Goal: Navigation & Orientation: Find specific page/section

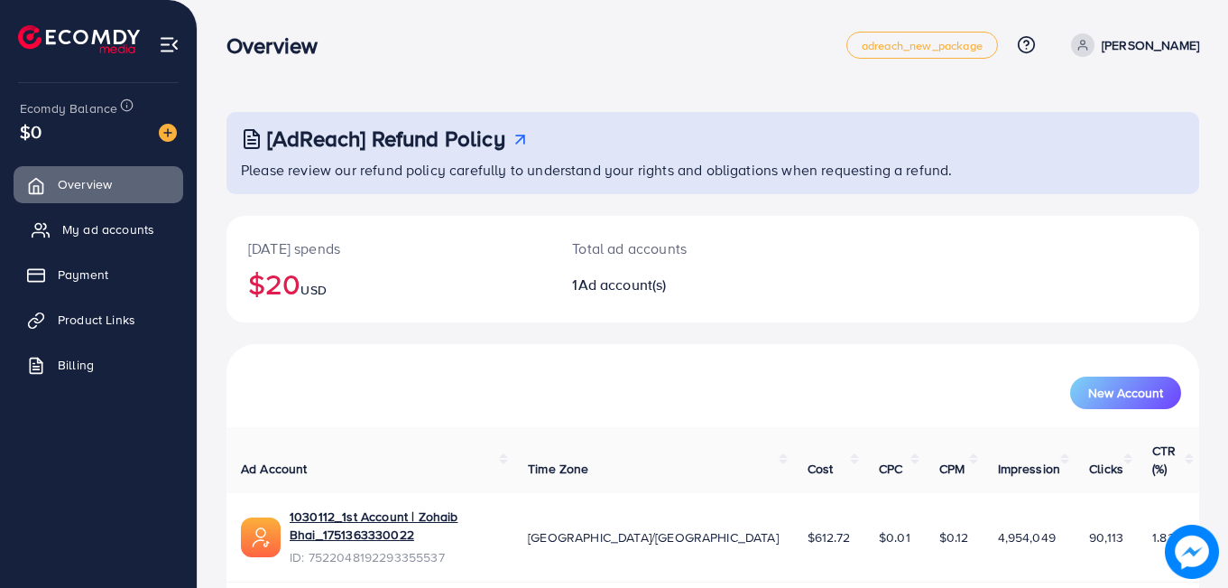
click at [107, 232] on span "My ad accounts" at bounding box center [108, 229] width 92 height 18
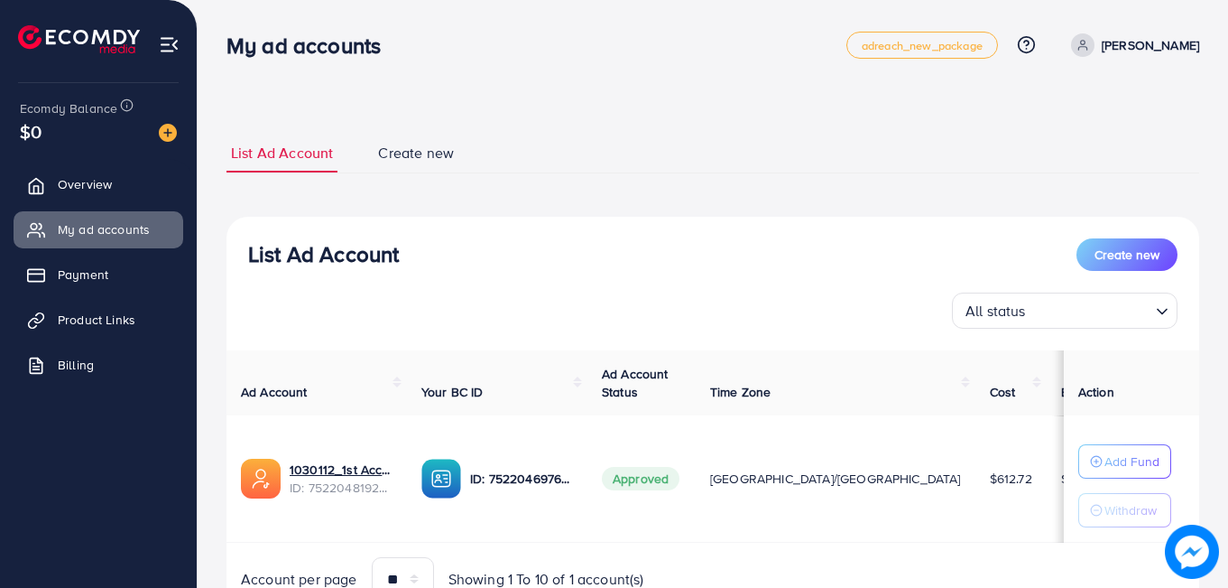
click at [220, 228] on div "List Ad Account Create new List Ad Account Create new All status Loading... Ad …" at bounding box center [713, 336] width 1031 height 672
click at [123, 179] on link "Overview" at bounding box center [99, 184] width 170 height 36
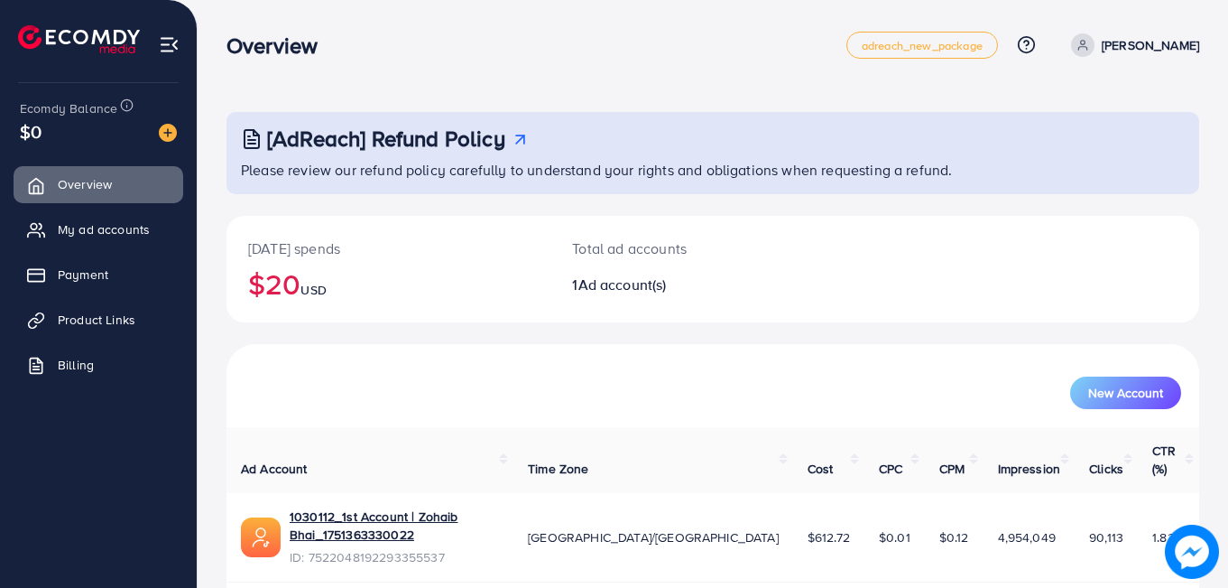
click at [199, 183] on div "[AdReach] Refund Policy Please review our refund policy carefully to understand…" at bounding box center [713, 329] width 1031 height 658
click at [116, 266] on link "Payment" at bounding box center [99, 274] width 170 height 36
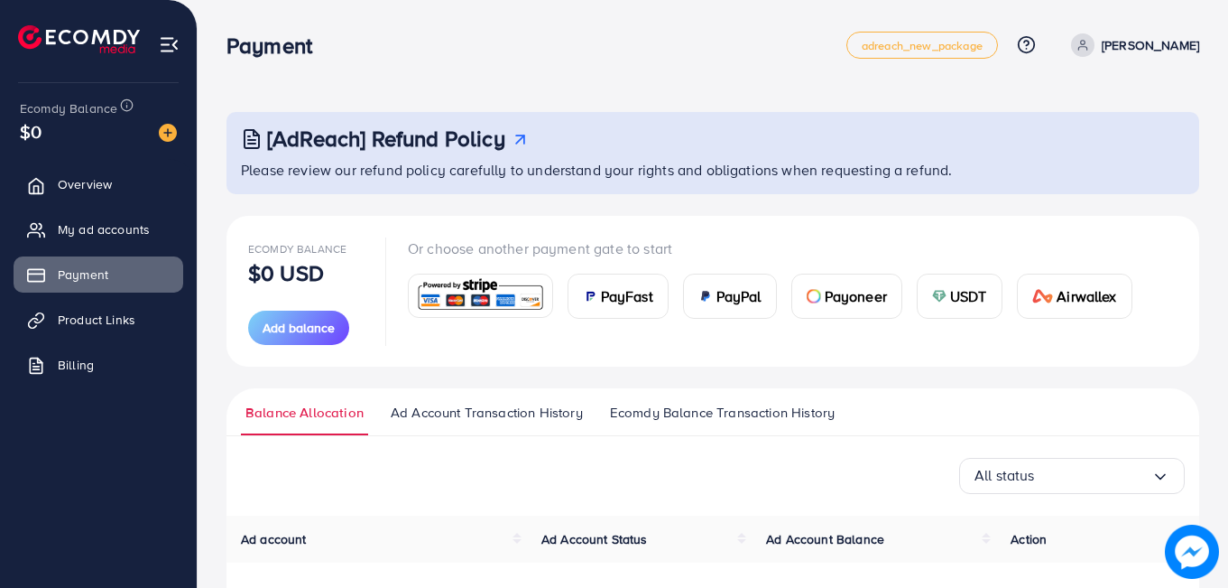
click at [208, 272] on div "[AdReach] Refund Policy Please review our refund policy carefully to understand…" at bounding box center [713, 382] width 1031 height 765
click at [108, 322] on span "Product Links" at bounding box center [101, 319] width 78 height 18
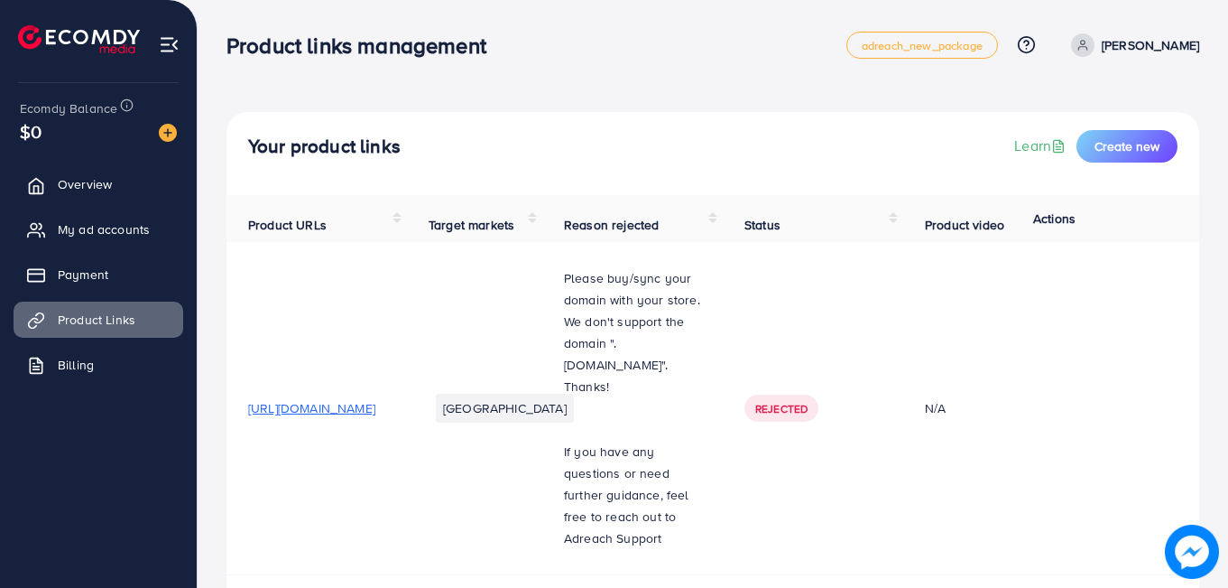
click at [78, 369] on span "Billing" at bounding box center [80, 365] width 36 height 18
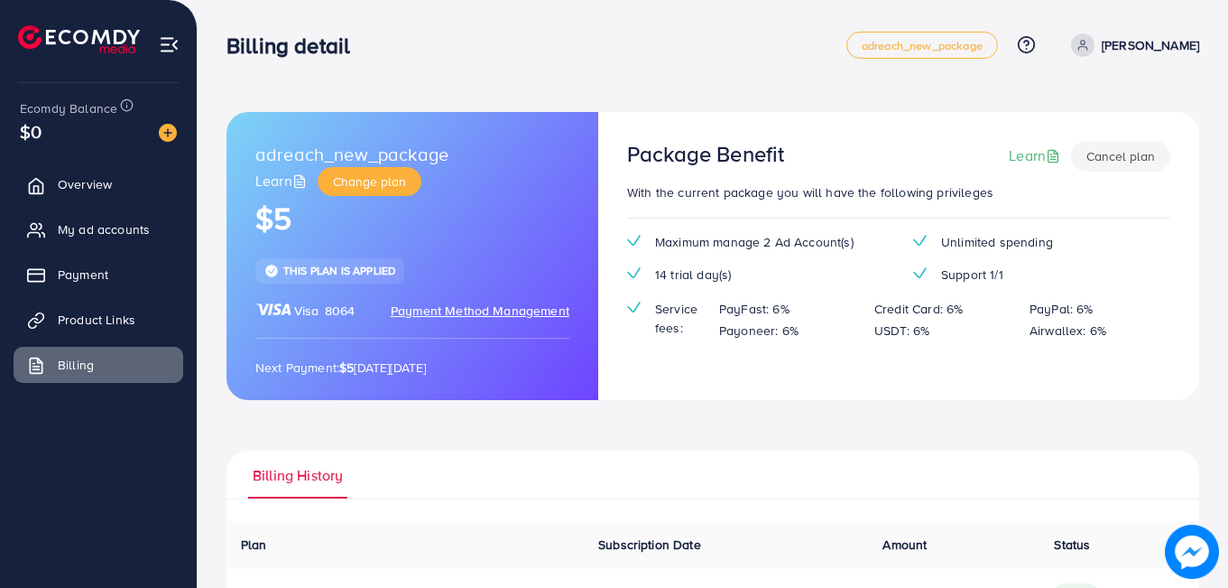
click at [210, 363] on div "adreach_new_package Learn Change plan $5 This plan is applied Visa 8064 Payment…" at bounding box center [713, 357] width 1031 height 715
click at [100, 181] on span "Overview" at bounding box center [89, 184] width 54 height 18
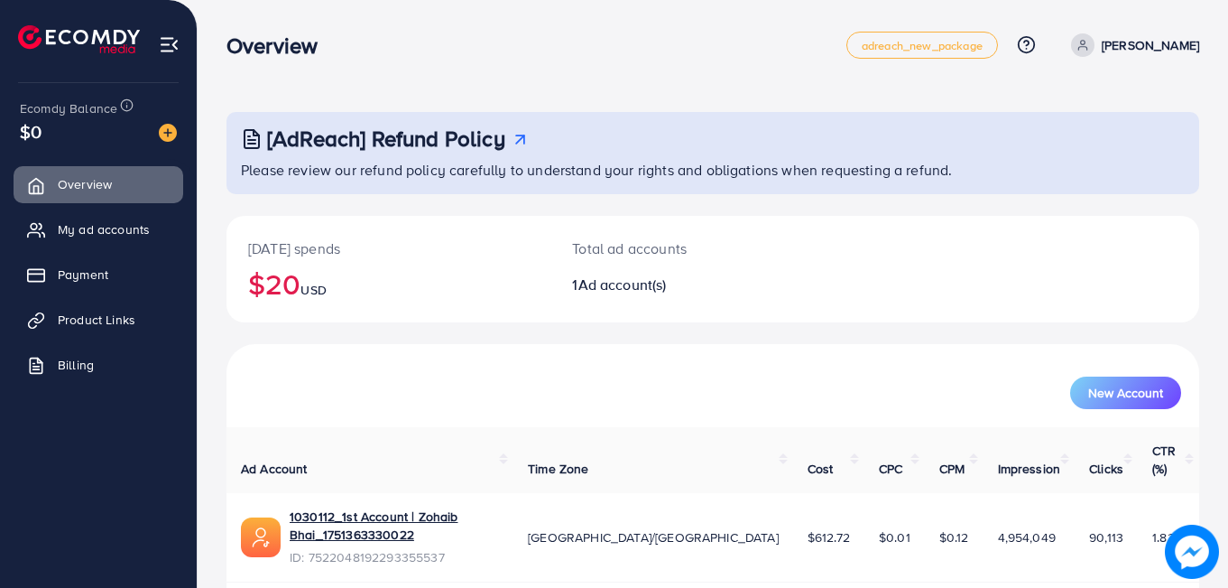
click at [203, 180] on div "[AdReach] Refund Policy Please review our refund policy carefully to understand…" at bounding box center [713, 329] width 1031 height 658
click at [119, 231] on span "My ad accounts" at bounding box center [108, 229] width 92 height 18
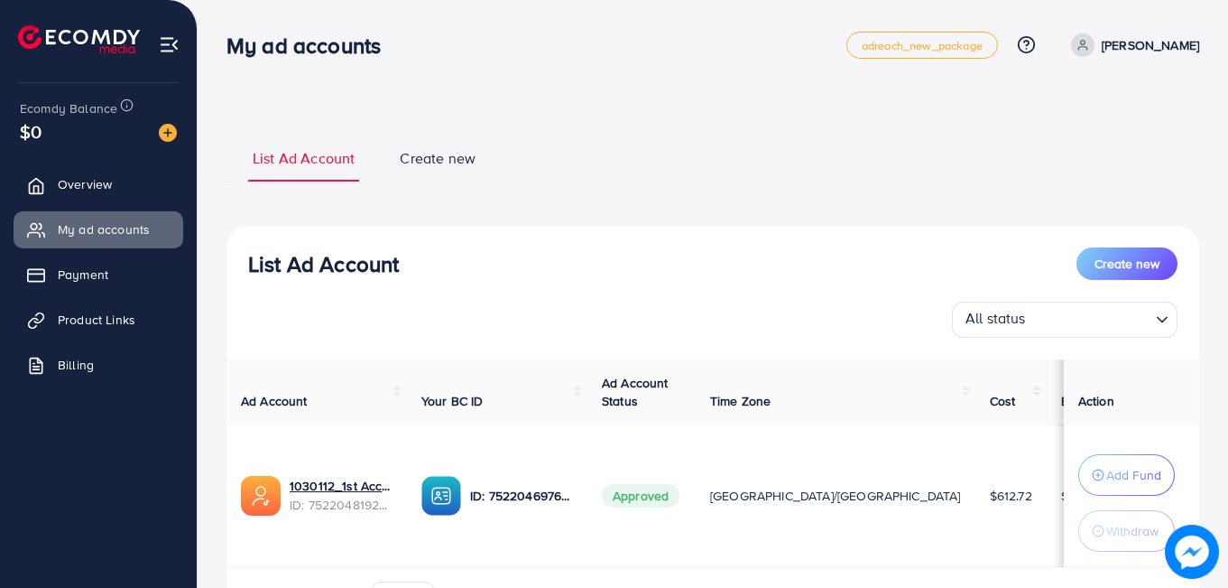
click at [214, 234] on div "List Ad Account Create new List Ad Account Create new All status Loading... Ad …" at bounding box center [713, 348] width 1031 height 697
click at [139, 267] on link "Payment" at bounding box center [99, 274] width 170 height 36
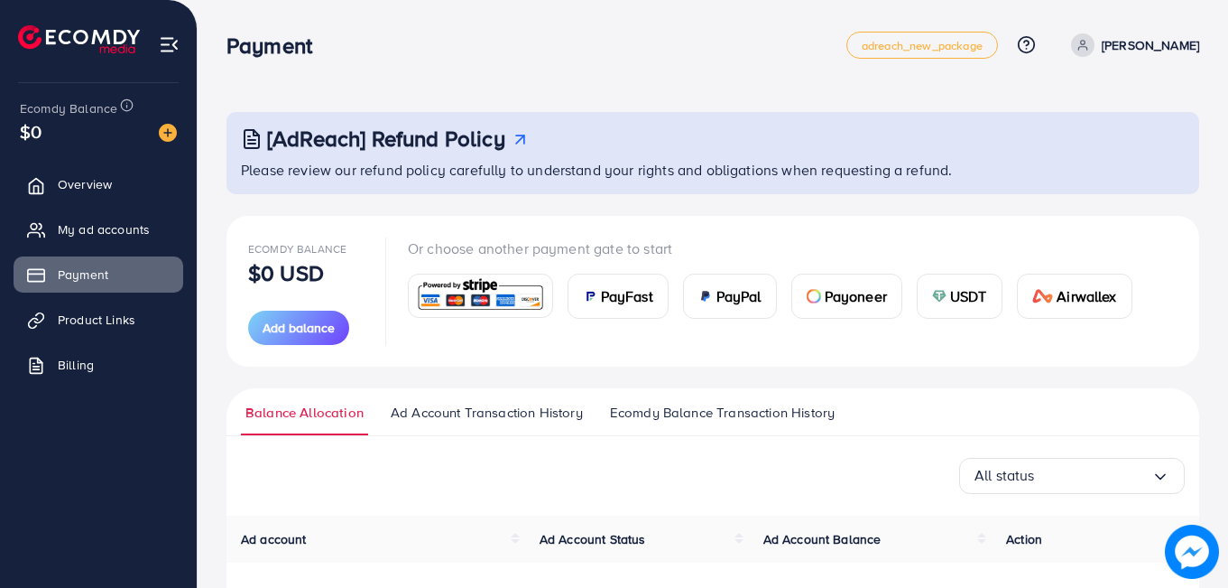
click at [209, 273] on div "[AdReach] Refund Policy Please review our refund policy carefully to understand…" at bounding box center [713, 390] width 1031 height 780
click at [124, 310] on span "Product Links" at bounding box center [101, 319] width 78 height 18
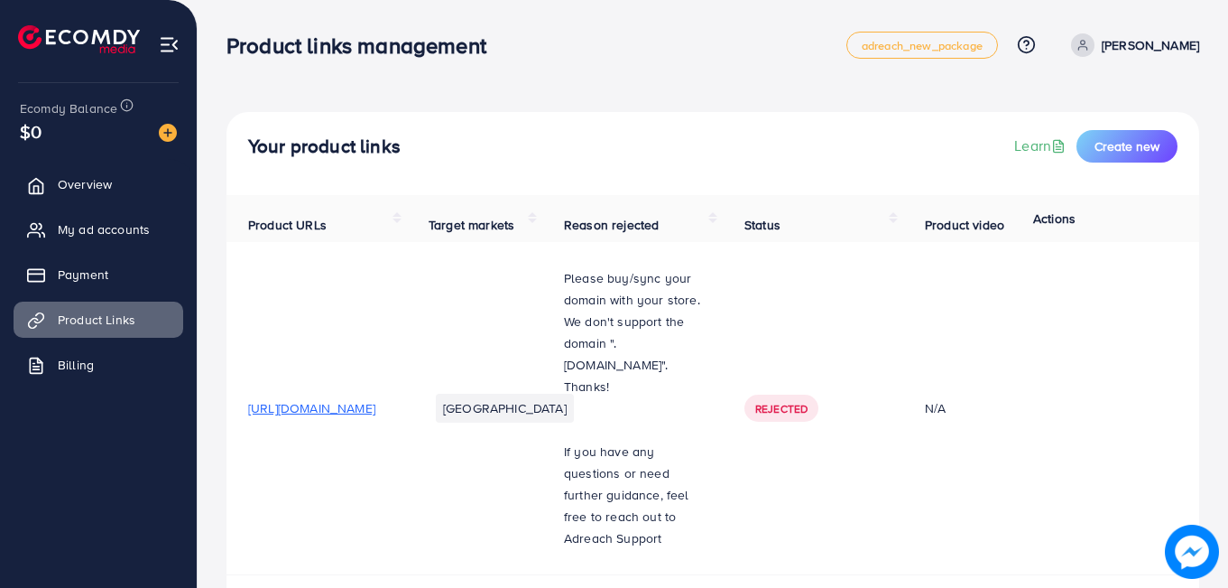
click at [118, 357] on link "Billing" at bounding box center [99, 365] width 170 height 36
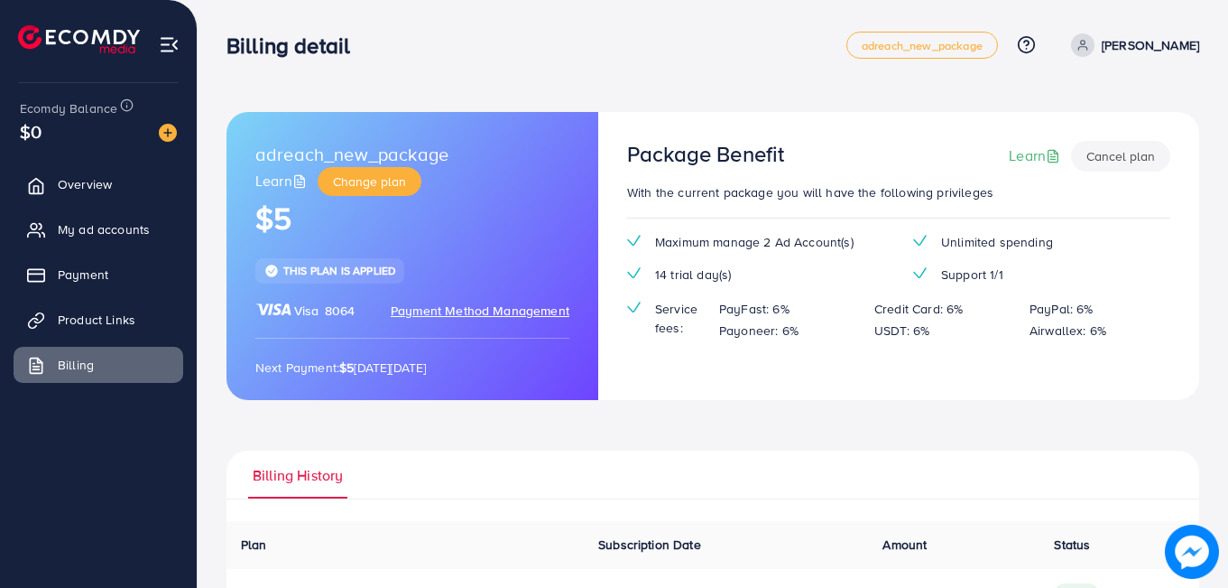
click at [207, 362] on div "adreach_new_package Learn Change plan $5 This plan is applied Visa 8064 Payment…" at bounding box center [713, 357] width 1031 height 715
click at [97, 178] on span "Overview" at bounding box center [89, 184] width 54 height 18
